Goal: Navigation & Orientation: Go to known website

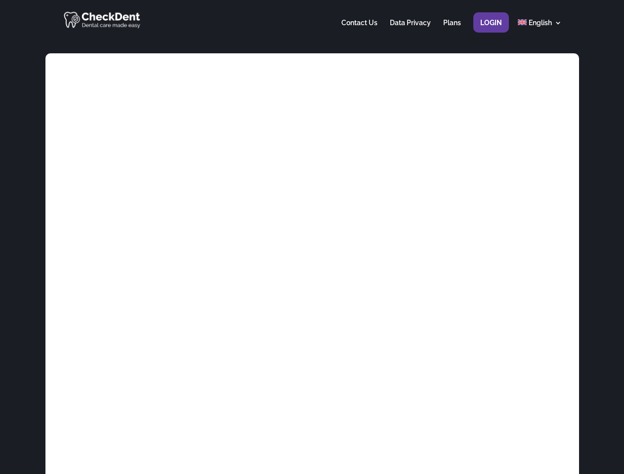
click at [312, 19] on div at bounding box center [311, 19] width 499 height 39
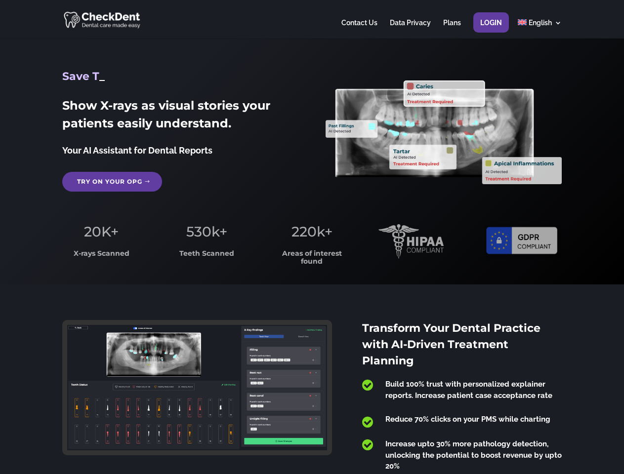
click at [312, 237] on span "220k+" at bounding box center [311, 231] width 41 height 17
click at [312, 19] on div at bounding box center [311, 19] width 499 height 39
